Goal: Check status

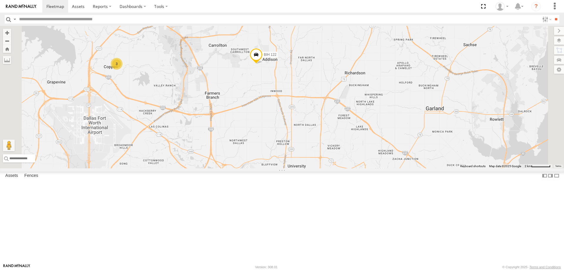
click at [263, 64] on span at bounding box center [256, 56] width 13 height 16
